Goal: Find specific page/section: Find specific page/section

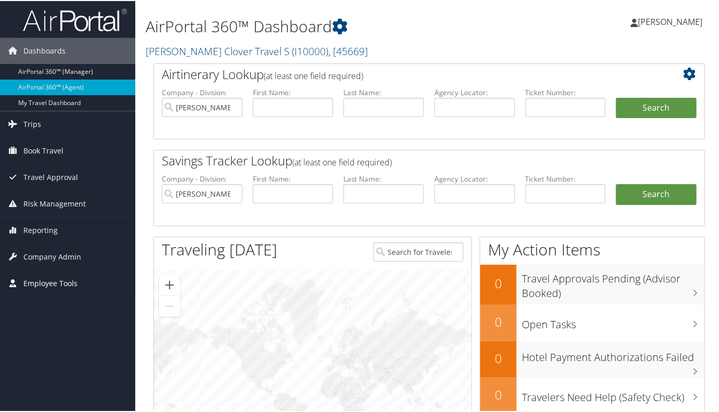
click at [56, 282] on span "Employee Tools" at bounding box center [50, 283] width 54 height 26
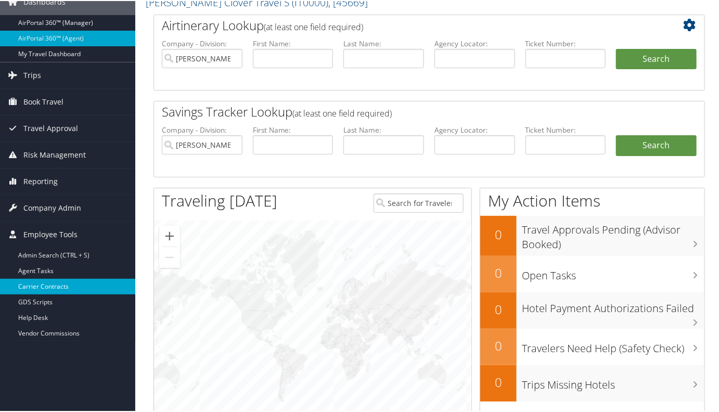
click at [50, 283] on link "Carrier Contracts" at bounding box center [67, 286] width 135 height 16
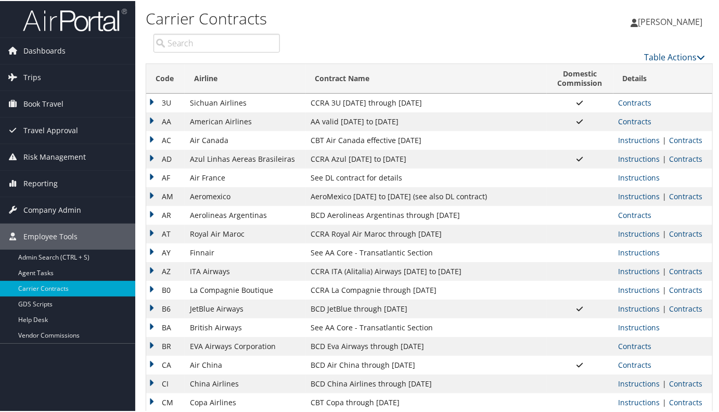
click at [192, 45] on input "search" at bounding box center [217, 42] width 126 height 19
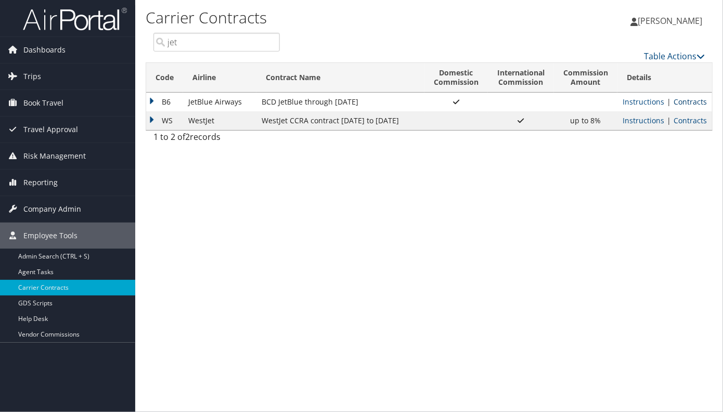
type input "jet"
click at [684, 102] on link "Contracts" at bounding box center [690, 102] width 33 height 10
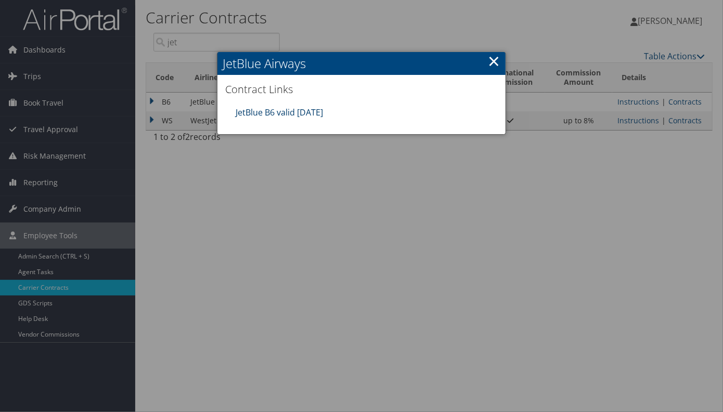
click at [277, 108] on link "JetBlue B6 valid [DATE]" at bounding box center [279, 112] width 87 height 11
